Goal: Task Accomplishment & Management: Manage account settings

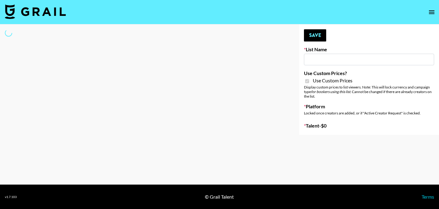
type input "[PERSON_NAME] - Fitness ([DATE])"
checkbox input "true"
select select "Brand"
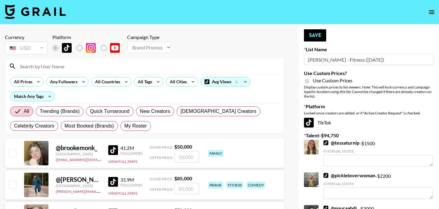
click at [45, 66] on input at bounding box center [148, 66] width 265 height 10
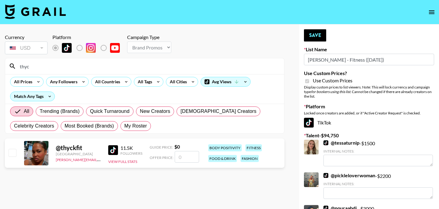
type input "thyc"
click at [193, 154] on input "number" at bounding box center [187, 157] width 24 height 12
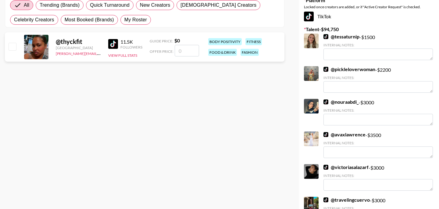
scroll to position [20, 0]
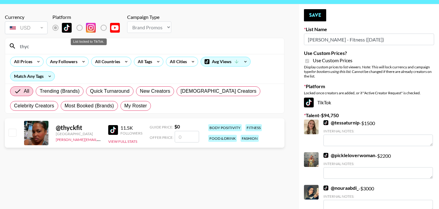
click at [77, 27] on label "List locked to TikTok." at bounding box center [84, 27] width 23 height 13
click at [81, 28] on label "List locked to TikTok." at bounding box center [84, 27] width 23 height 13
click at [181, 135] on input "number" at bounding box center [187, 137] width 24 height 12
type input "5"
checkbox input "true"
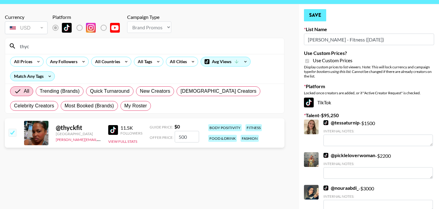
type input "500"
click at [316, 15] on button "Save" at bounding box center [315, 15] width 22 height 12
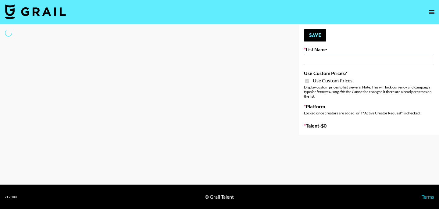
type input "[PERSON_NAME] - Relatable ([DATE])"
checkbox input "true"
select select "Brand"
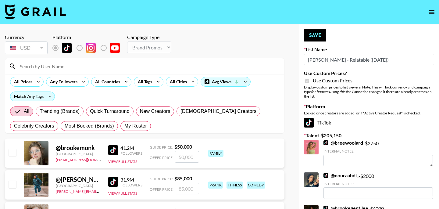
click at [92, 66] on input at bounding box center [148, 66] width 265 height 10
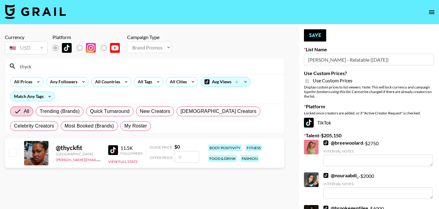
type input "thyck"
click at [13, 151] on input "checkbox" at bounding box center [12, 152] width 7 height 7
checkbox input "false"
click at [183, 158] on input "number" at bounding box center [187, 157] width 24 height 12
type input "5"
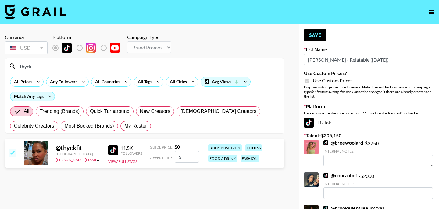
checkbox input "true"
type input "500"
click at [317, 39] on button "Save" at bounding box center [315, 35] width 22 height 12
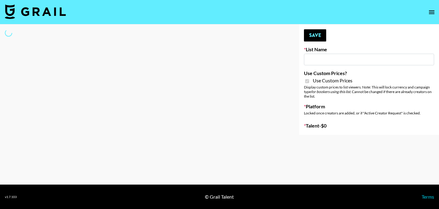
type input "[PERSON_NAME] - Fitness ([DATE])"
checkbox input "true"
select select "Brand"
